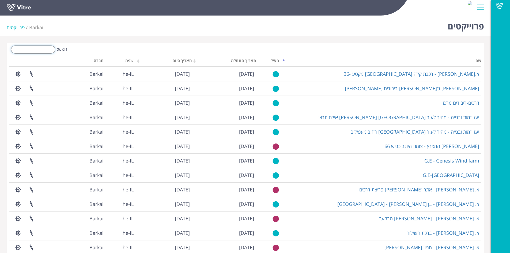
click at [38, 50] on input "חפש:" at bounding box center [33, 50] width 44 height 8
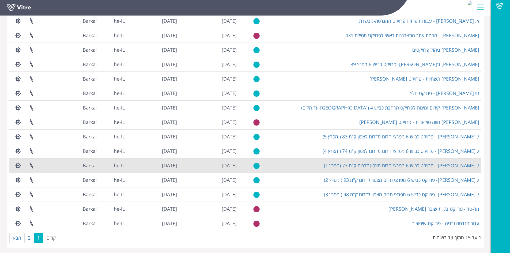
scroll to position [55, 0]
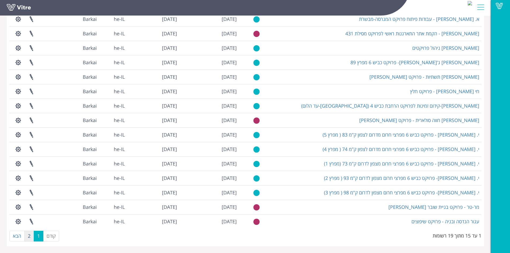
type input "פרויק"
click at [32, 237] on link "2" at bounding box center [29, 236] width 10 height 11
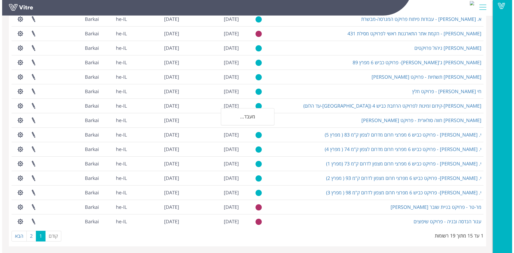
scroll to position [0, 0]
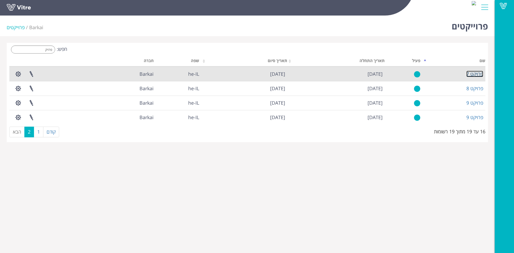
click at [477, 76] on link "פרויקט 7" at bounding box center [475, 74] width 17 height 6
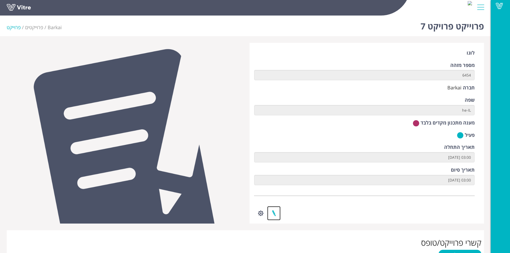
click at [274, 213] on link at bounding box center [273, 213] width 13 height 14
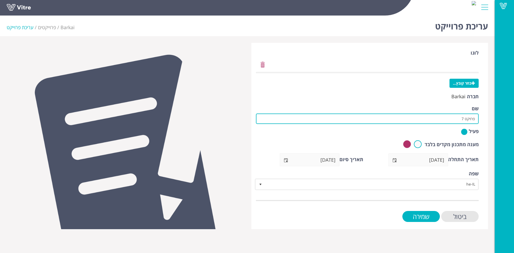
drag, startPoint x: 456, startPoint y: 119, endPoint x: 505, endPoint y: 123, distance: 49.5
click at [505, 123] on div "Vitre עריכת פרוייקט Barkai פרוייקטים עריכת פרוייקט לוגו בחר קובץ... חברה Barkai…" at bounding box center [257, 121] width 514 height 216
paste input "פרויקט רמת גן - תמ"ל 1038 גני אז"ר שלב א"
drag, startPoint x: 422, startPoint y: 119, endPoint x: 443, endPoint y: 118, distance: 21.4
click at [443, 118] on input "טל עוז-פרויקט רמת גן - תמ"ל 1038 גני אז"ר שלב א" at bounding box center [367, 119] width 223 height 10
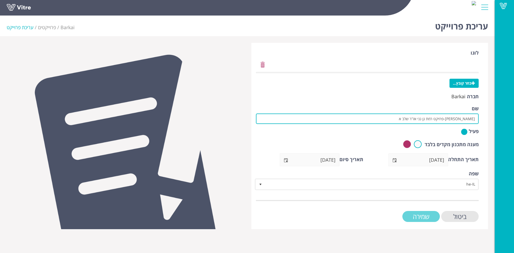
type input "טל עוז-פרויקט רמת גן גני אז"ר שלב א"
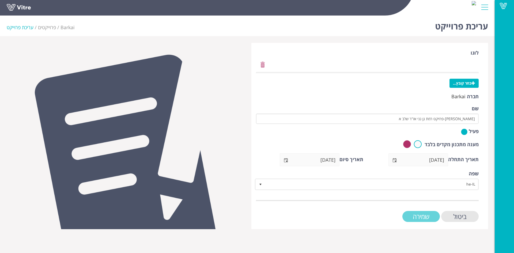
click at [425, 217] on input "שמירה" at bounding box center [421, 216] width 37 height 11
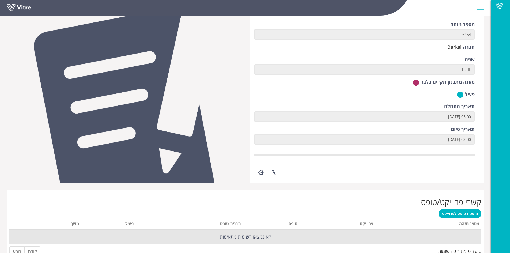
scroll to position [87, 0]
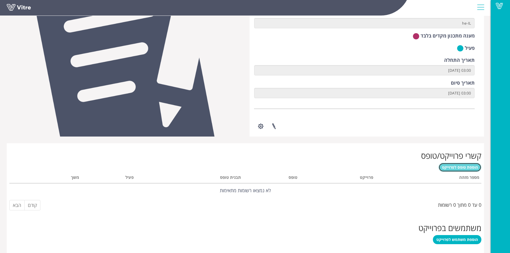
click span "הוספת טופס לפרוייקט"
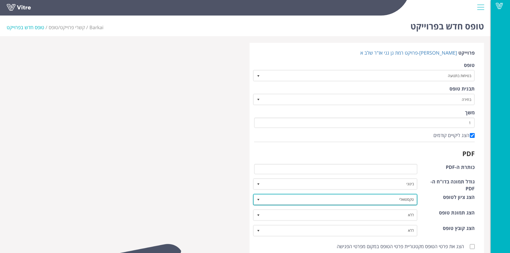
click at [257, 198] on span "select" at bounding box center [258, 200] width 4 height 4
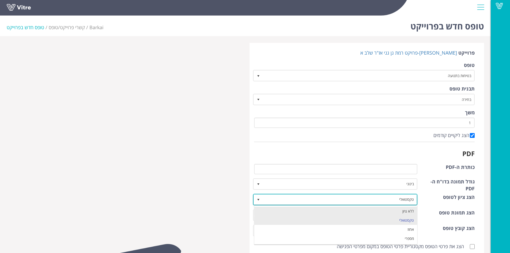
click at [266, 208] on li "ללא ציון" at bounding box center [335, 211] width 163 height 9
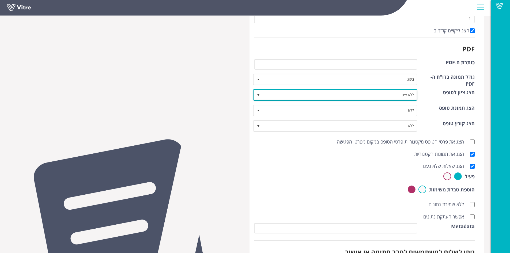
scroll to position [107, 0]
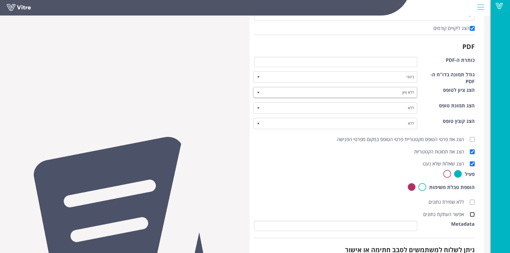
click at [472, 215] on input "אפשר העתקת נתונים" at bounding box center [472, 214] width 5 height 5
checkbox input "true"
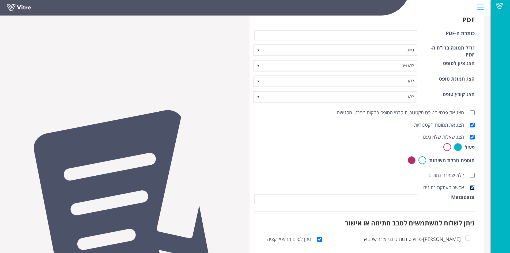
scroll to position [172, 0]
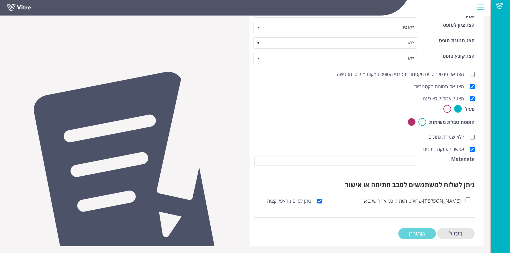
click at [424, 232] on input "שמירה" at bounding box center [416, 233] width 37 height 11
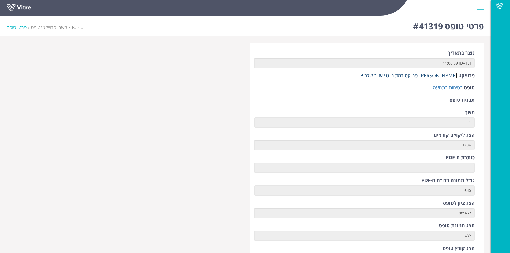
click at [430, 77] on link "[PERSON_NAME]-פרויקט רמת גן גני אז"ר שלב א" at bounding box center [408, 75] width 97 height 6
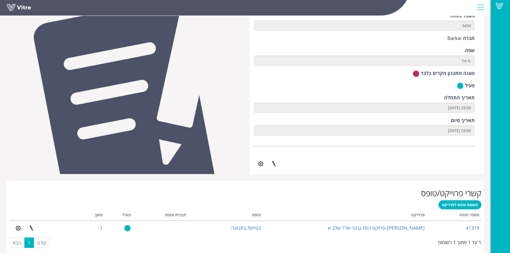
scroll to position [54, 0]
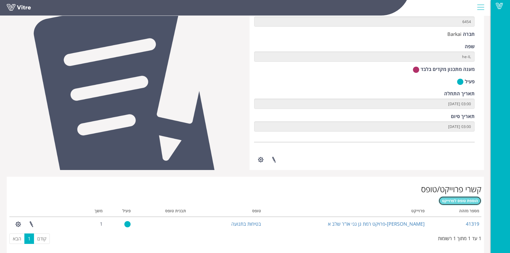
click at [459, 203] on link "הוספת טופס לפרוייקט" at bounding box center [460, 200] width 43 height 9
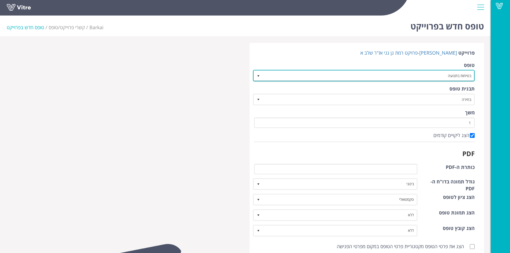
click at [259, 76] on span "select" at bounding box center [258, 76] width 4 height 4
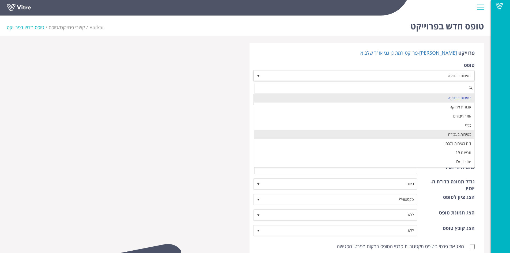
click at [309, 133] on li "בטיחות בעבודה" at bounding box center [364, 134] width 220 height 9
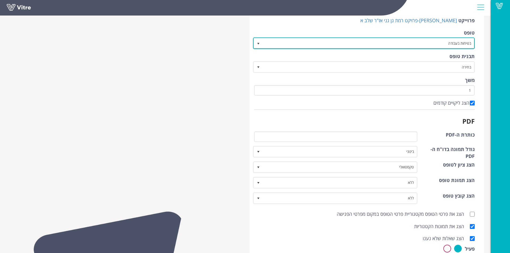
scroll to position [33, 0]
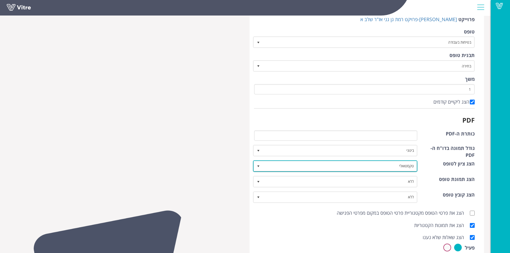
click at [259, 167] on span "select" at bounding box center [258, 166] width 4 height 4
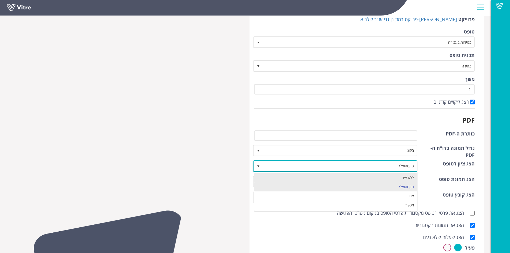
click at [265, 174] on li "ללא ציון" at bounding box center [335, 177] width 163 height 9
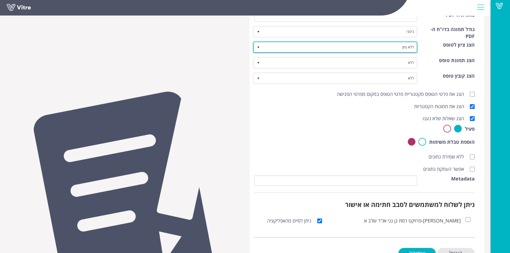
scroll to position [154, 0]
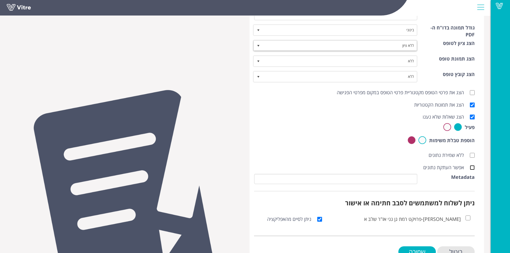
click at [473, 168] on input "אפשר העתקת נתונים" at bounding box center [472, 167] width 5 height 5
checkbox input "true"
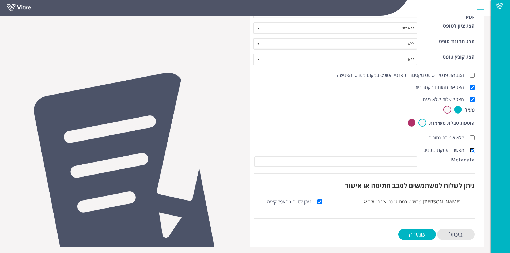
scroll to position [172, 0]
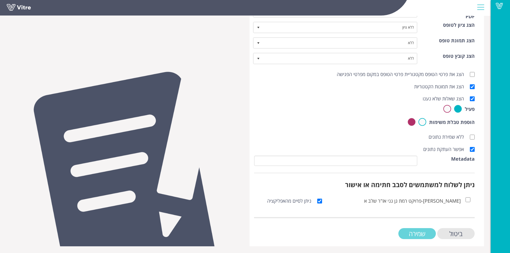
click at [412, 231] on input "שמירה" at bounding box center [416, 233] width 37 height 11
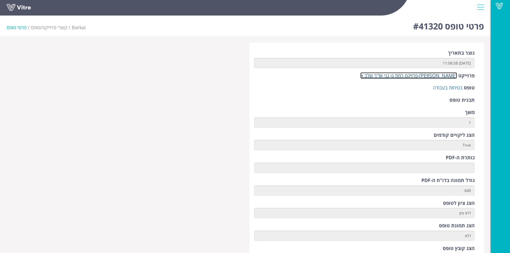
click at [434, 75] on link "[PERSON_NAME]-פרויקט רמת גן גני אז"ר שלב א" at bounding box center [408, 75] width 97 height 6
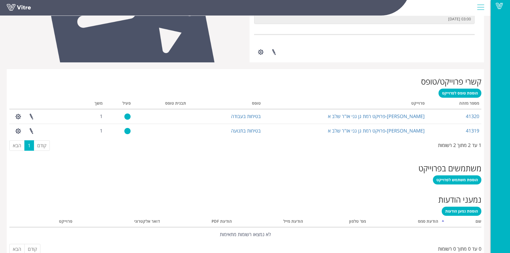
scroll to position [174, 0]
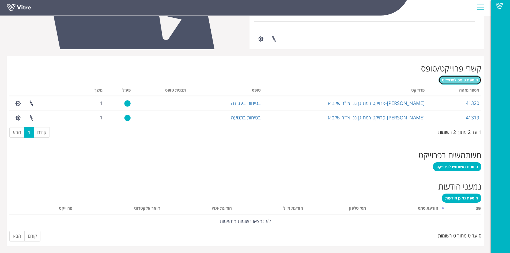
click at [463, 78] on span "הוספת טופס לפרוייקט" at bounding box center [460, 79] width 36 height 5
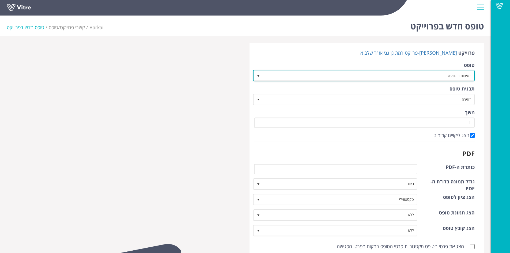
click at [358, 76] on span "בטיחות בתנועה" at bounding box center [368, 76] width 211 height 10
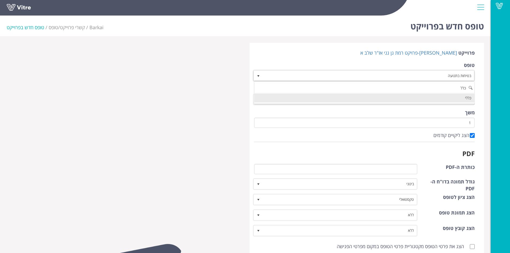
click at [366, 97] on li "כללי" at bounding box center [364, 97] width 220 height 9
type input "כלל"
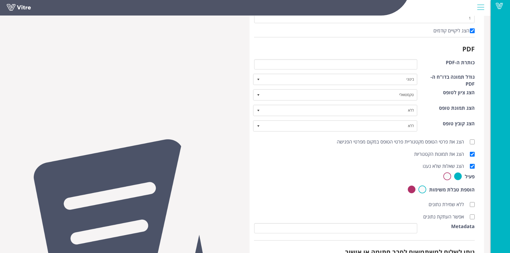
scroll to position [107, 0]
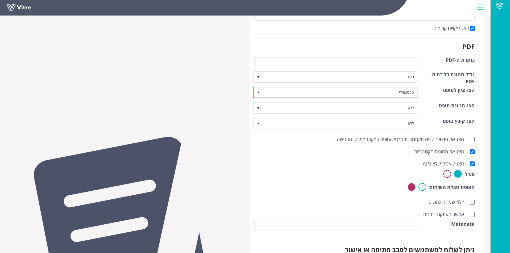
click at [258, 91] on span "select" at bounding box center [258, 93] width 4 height 4
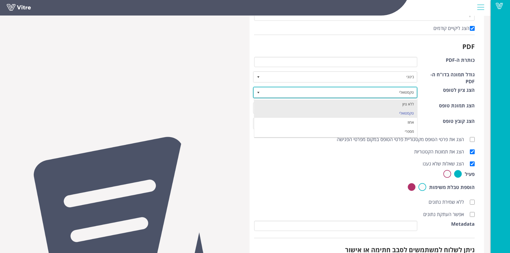
click at [274, 105] on li "ללא ציון" at bounding box center [335, 104] width 163 height 9
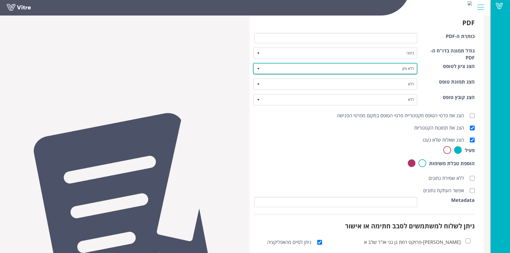
scroll to position [172, 0]
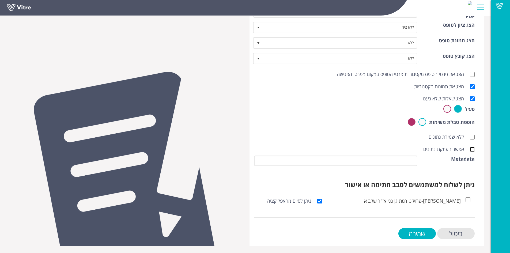
click at [471, 150] on input "אפשר העתקת נתונים" at bounding box center [472, 149] width 5 height 5
checkbox input "true"
click at [420, 231] on input "שמירה" at bounding box center [416, 233] width 37 height 11
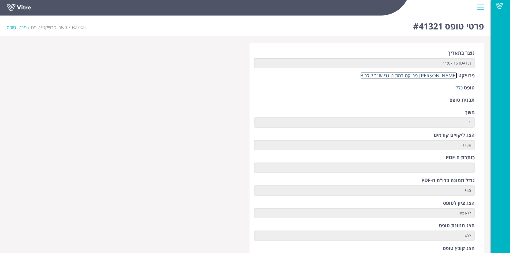
click at [421, 74] on link "[PERSON_NAME]-פרויקט רמת גן גני אז"ר שלב א" at bounding box center [408, 75] width 97 height 6
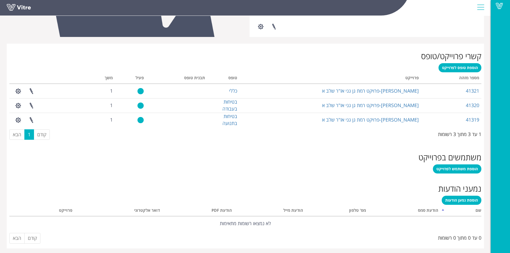
scroll to position [189, 0]
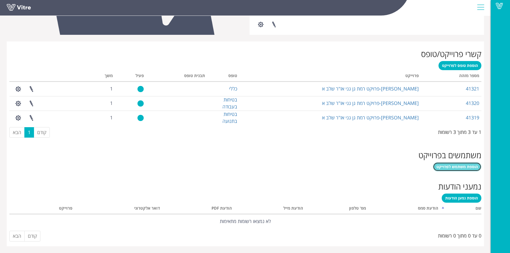
click at [462, 167] on span "הוספת משתמש לפרוייקט" at bounding box center [458, 166] width 42 height 5
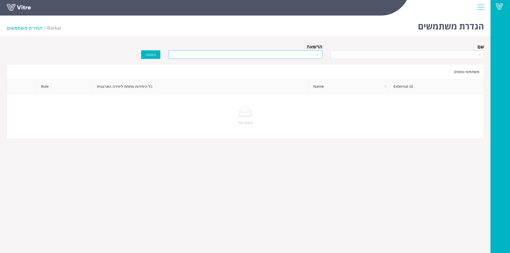
click at [318, 54] on div at bounding box center [245, 54] width 154 height 9
click at [308, 73] on div "Manager" at bounding box center [245, 74] width 147 height 6
click at [481, 53] on div at bounding box center [407, 54] width 154 height 9
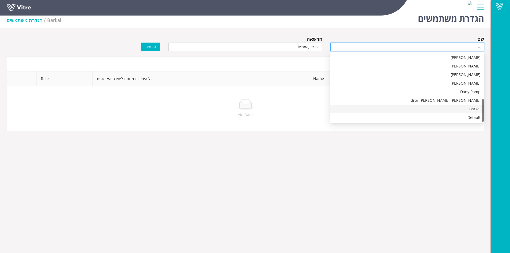
scroll to position [13, 0]
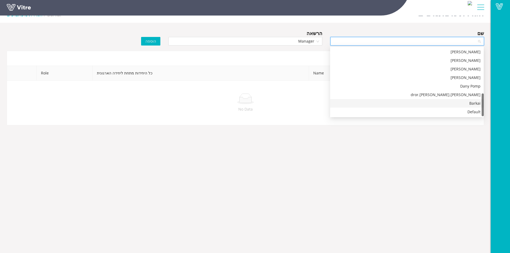
click at [461, 103] on div "Barkai" at bounding box center [406, 103] width 147 height 6
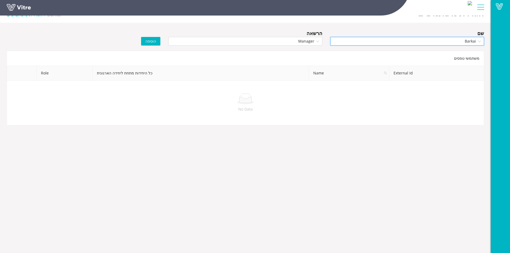
click at [149, 40] on span "הוספה" at bounding box center [150, 41] width 11 height 6
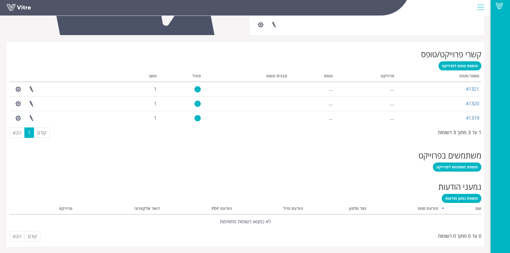
scroll to position [189, 0]
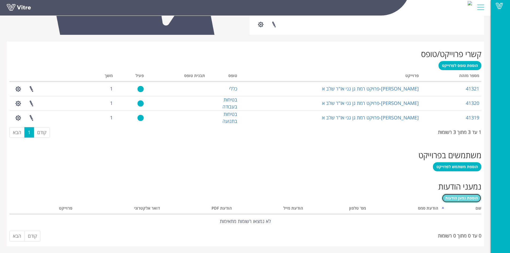
click at [449, 200] on span "הוספת נמען הודעות" at bounding box center [461, 197] width 33 height 5
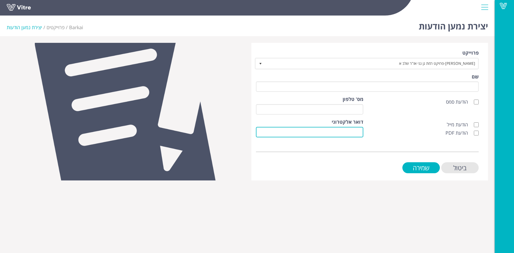
click at [361, 131] on input "דואר אלקטרוני" at bounding box center [309, 132] width 107 height 10
paste input "e.mahmoud@tal-oz.co.il"
type input "e.mahmoud@tal-oz.co.il"
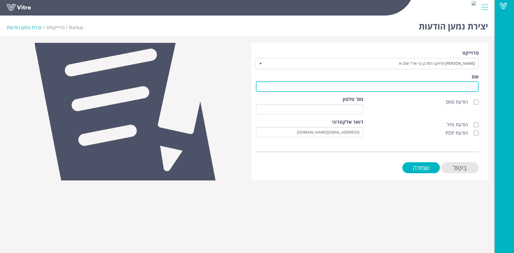
click at [386, 85] on input "שם" at bounding box center [367, 86] width 223 height 10
type input "לקוח"
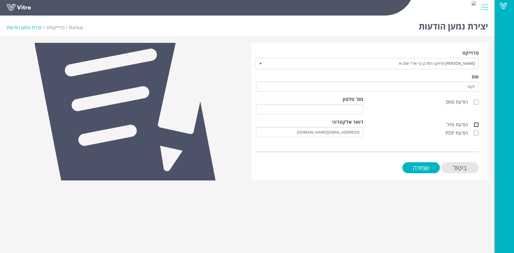
drag, startPoint x: 476, startPoint y: 123, endPoint x: 476, endPoint y: 127, distance: 3.7
click at [476, 125] on input "הודעת מייל" at bounding box center [476, 124] width 5 height 5
checkbox input "true"
click at [477, 133] on input "הודעת PDF" at bounding box center [476, 133] width 5 height 5
checkbox input "true"
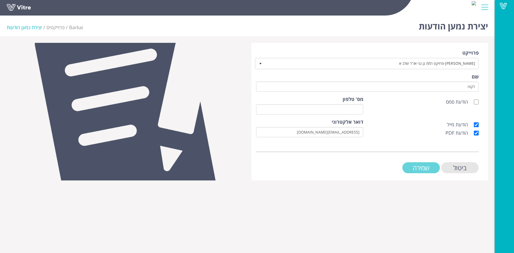
click at [428, 167] on input "שמירה" at bounding box center [421, 167] width 37 height 11
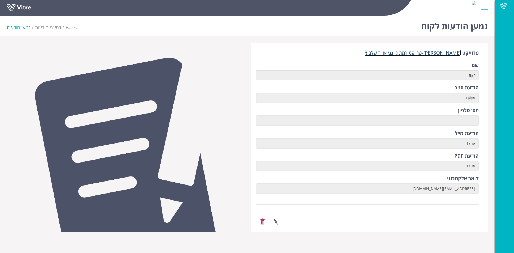
click at [422, 52] on link "[PERSON_NAME]-פרויקט רמת גן גני אז"ר שלב א" at bounding box center [412, 53] width 97 height 6
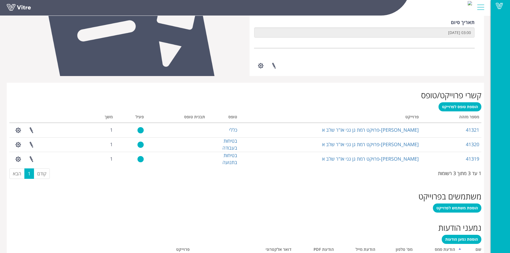
scroll to position [189, 0]
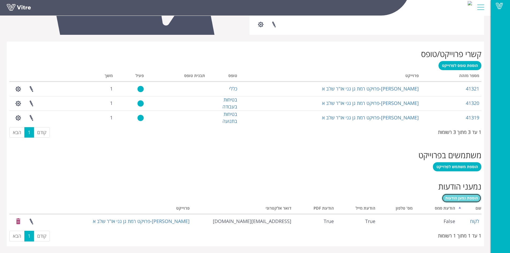
click at [471, 197] on span "הוספת נמען הודעות" at bounding box center [461, 197] width 33 height 5
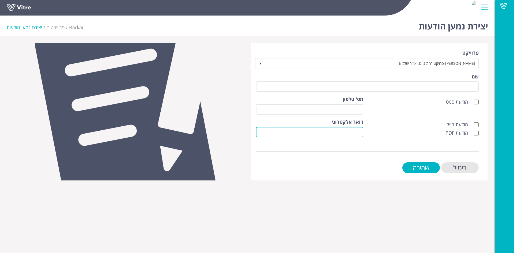
click at [359, 131] on input "דואר אלקטרוני" at bounding box center [309, 132] width 107 height 10
paste input "office@tal-oz.co.il"
type input "office@tal-oz.co.il"
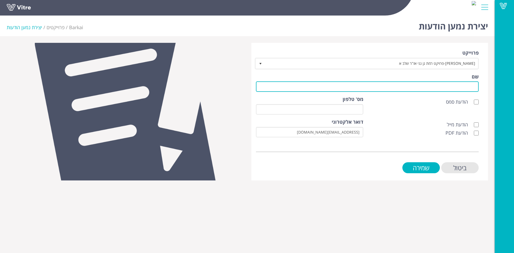
click at [382, 84] on input "שם" at bounding box center [367, 86] width 223 height 10
click at [452, 87] on input "לק" at bounding box center [367, 86] width 223 height 10
type input "לקוח"
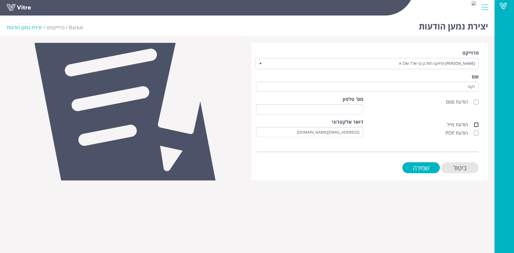
click at [475, 123] on input "הודעת מייל" at bounding box center [476, 124] width 5 height 5
checkbox input "true"
click at [477, 133] on input "הודעת PDF" at bounding box center [476, 133] width 5 height 5
checkbox input "true"
click at [434, 168] on input "שמירה" at bounding box center [421, 167] width 37 height 11
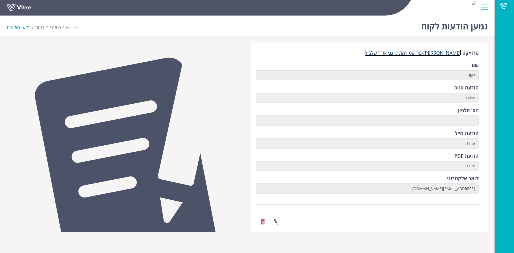
click at [429, 52] on link "[PERSON_NAME]-פרויקט רמת גן גני אז"ר שלב א" at bounding box center [412, 53] width 97 height 6
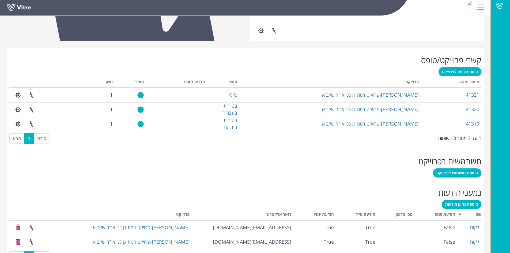
scroll to position [203, 0]
